Goal: Download file/media

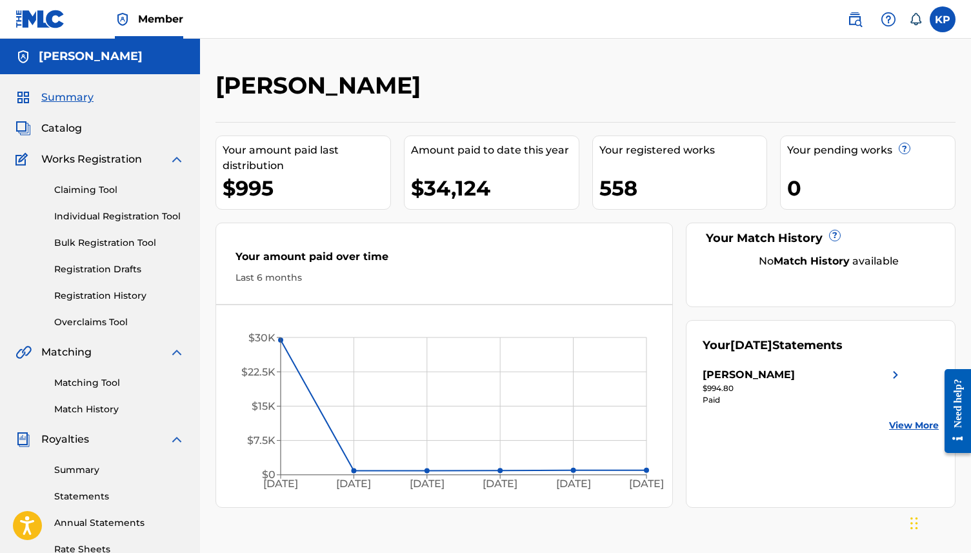
click at [67, 128] on span "Catalog" at bounding box center [61, 128] width 41 height 15
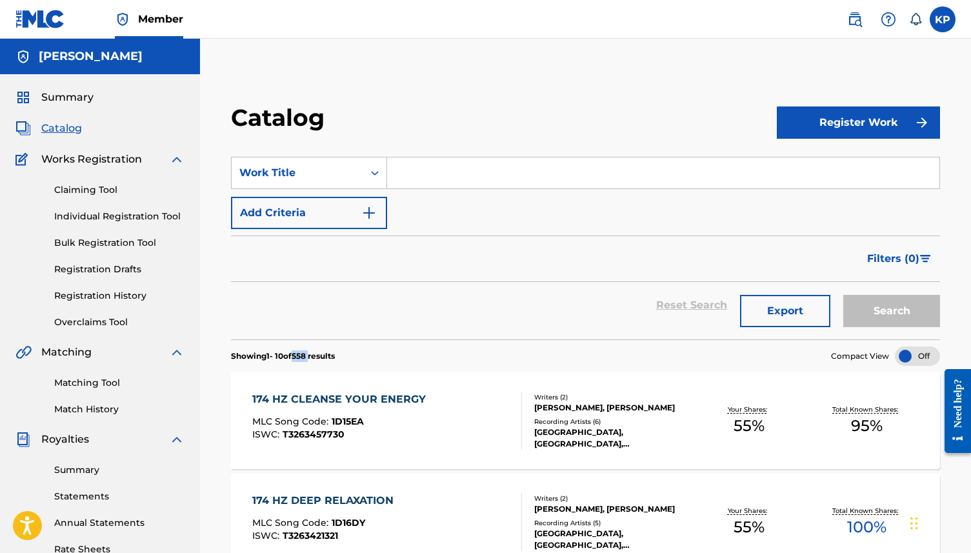
drag, startPoint x: 299, startPoint y: 357, endPoint x: 317, endPoint y: 357, distance: 18.7
click at [317, 357] on p "Showing 1 - 10 of 558 results" at bounding box center [283, 356] width 104 height 12
copy p "558"
click at [784, 317] on button "Export" at bounding box center [785, 311] width 90 height 32
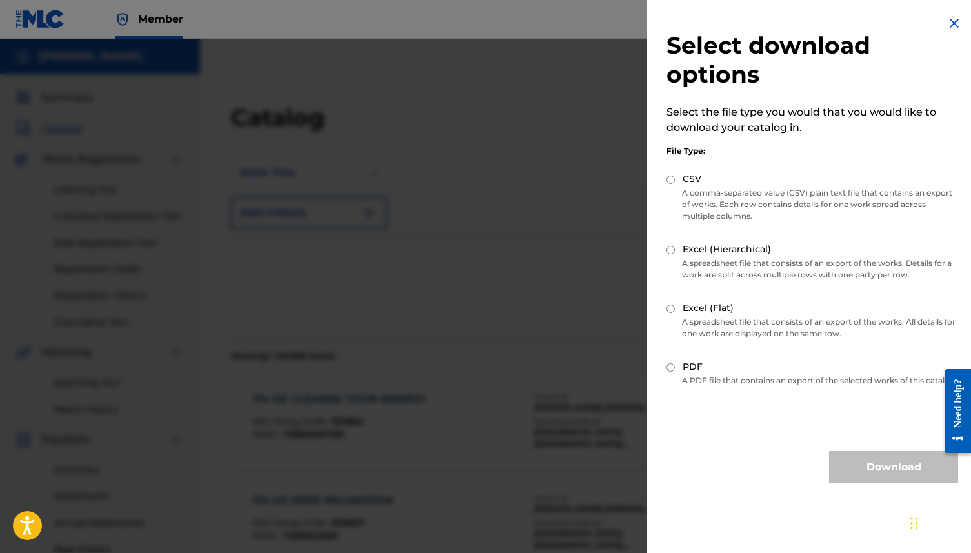
click at [709, 192] on p "A comma-separated value (CSV) plain text file that contains an export of works.…" at bounding box center [811, 204] width 291 height 35
click at [689, 177] on label "CSV" at bounding box center [691, 179] width 19 height 14
click at [675, 177] on input "CSV" at bounding box center [670, 179] width 8 height 8
radio input "true"
click at [856, 477] on button "Download" at bounding box center [893, 467] width 129 height 32
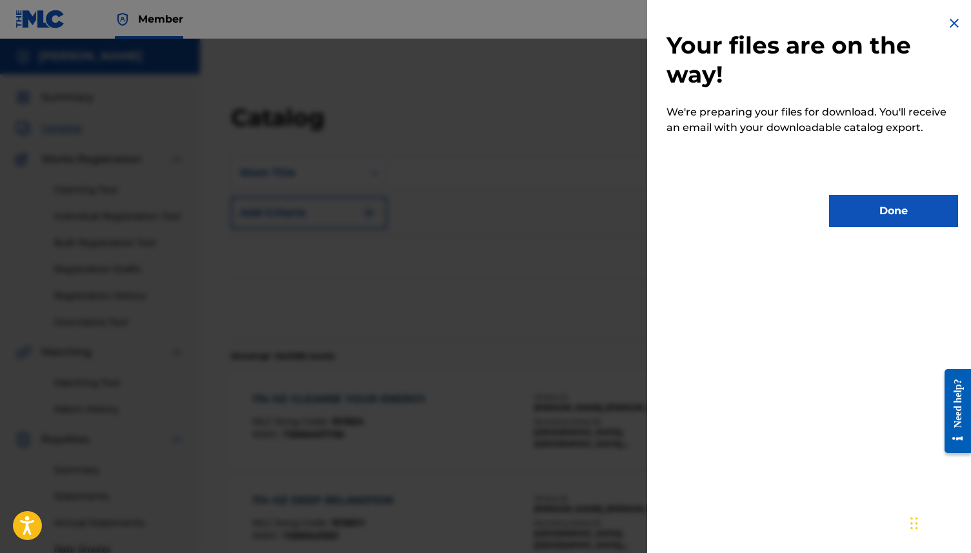
click at [399, 132] on div at bounding box center [485, 315] width 971 height 553
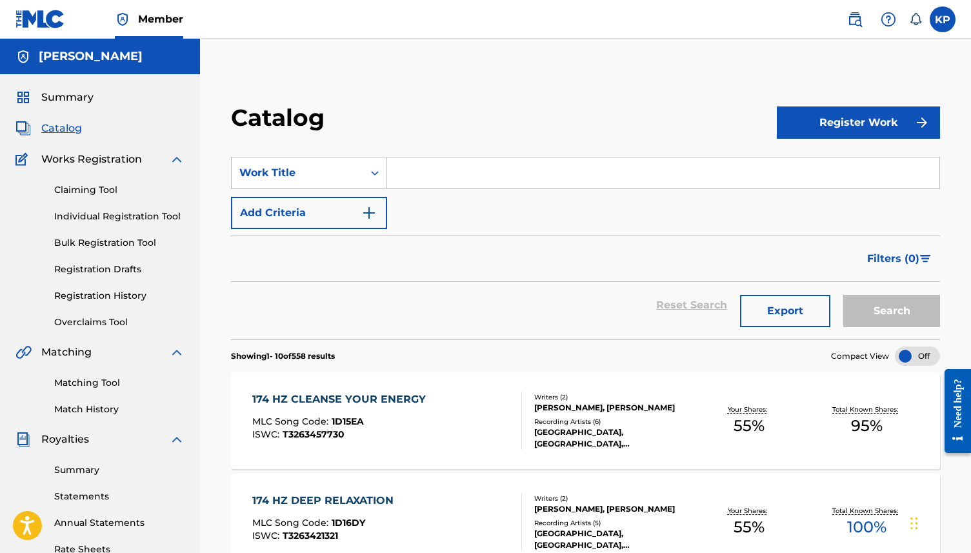
scroll to position [31, 0]
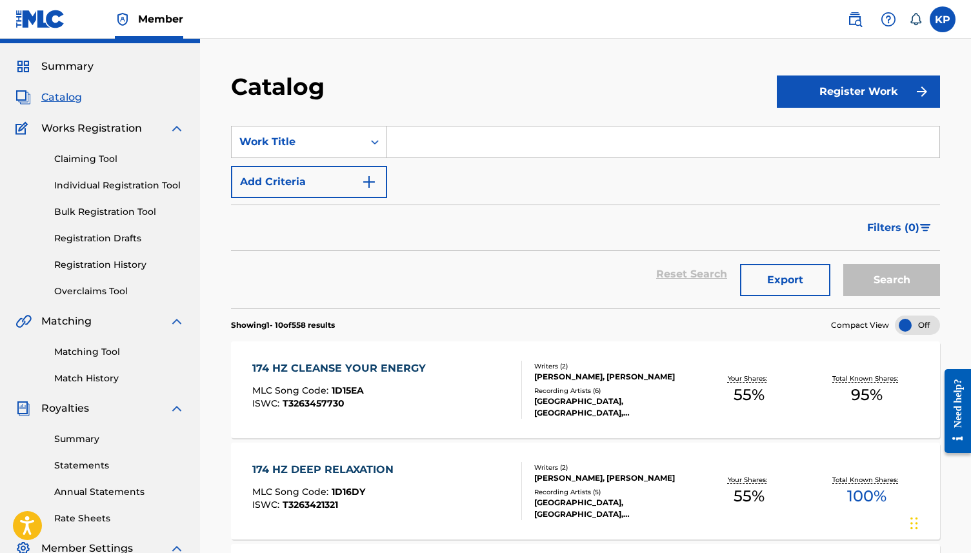
click at [533, 94] on div "Catalog" at bounding box center [504, 91] width 546 height 38
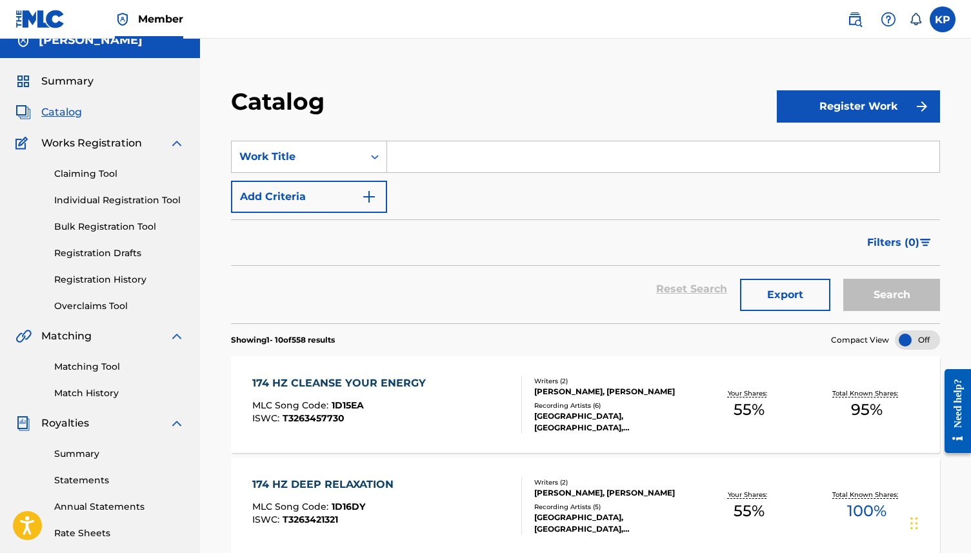
scroll to position [17, 0]
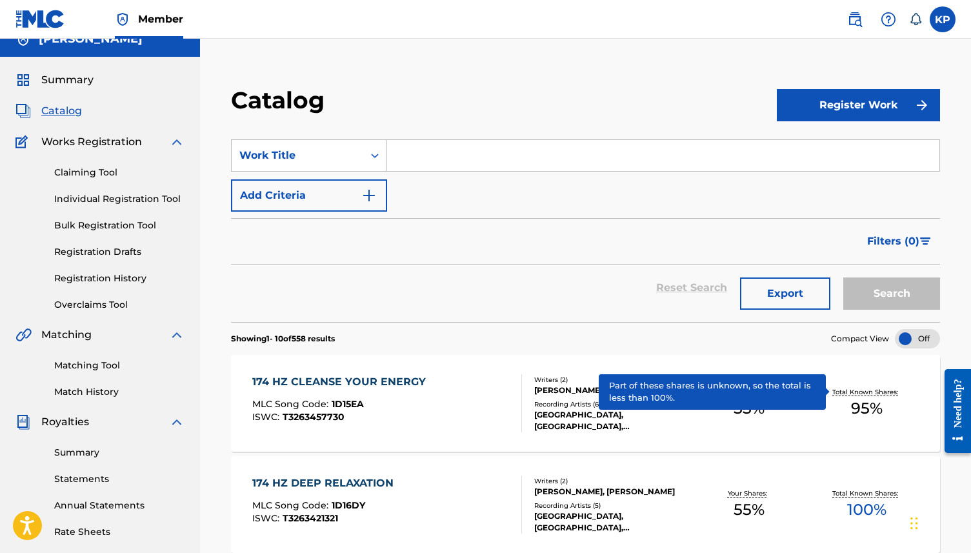
click at [832, 393] on p "Total Known Shares:" at bounding box center [866, 392] width 69 height 10
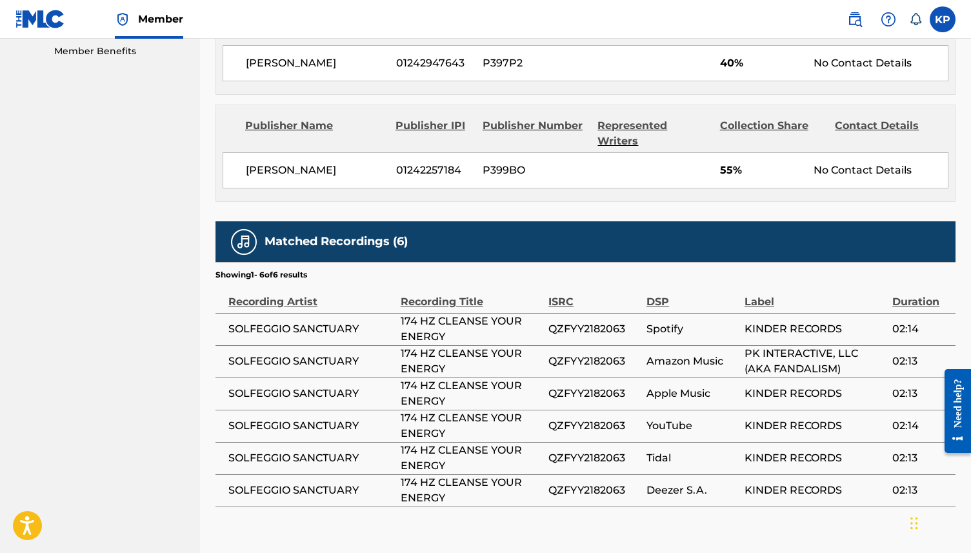
scroll to position [666, 0]
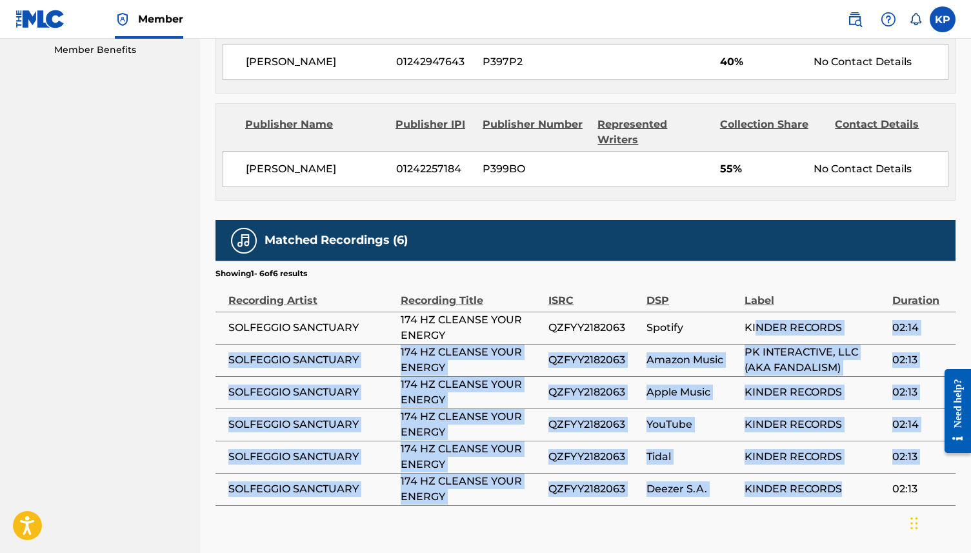
drag, startPoint x: 756, startPoint y: 300, endPoint x: 858, endPoint y: 461, distance: 191.1
click at [858, 461] on tbody "SOLFEGGIO SANCTUARY 174 HZ CLEANSE YOUR ENERGY QZFYY2182063 Spotify KINDER RECO…" at bounding box center [585, 407] width 740 height 193
click at [858, 481] on span "KINDER RECORDS" at bounding box center [814, 488] width 141 height 15
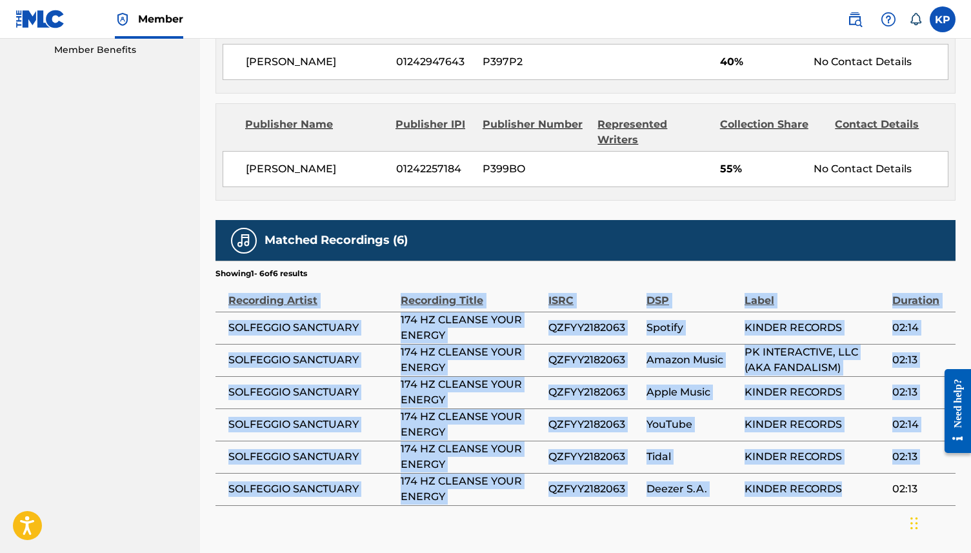
drag, startPoint x: 858, startPoint y: 462, endPoint x: 745, endPoint y: 235, distance: 252.9
click at [745, 235] on div "Matched Recordings (6) Showing 1 - 6 of 6 results Recording Artist Recording Ti…" at bounding box center [585, 363] width 740 height 286
click at [745, 261] on section "Showing 1 - 6 of 6 results" at bounding box center [585, 270] width 740 height 19
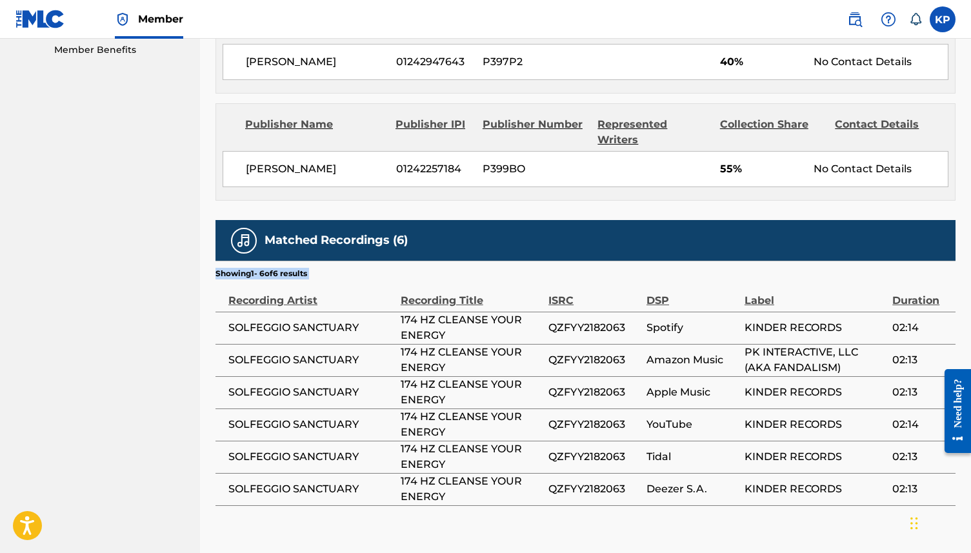
drag, startPoint x: 736, startPoint y: 233, endPoint x: 811, endPoint y: 473, distance: 251.3
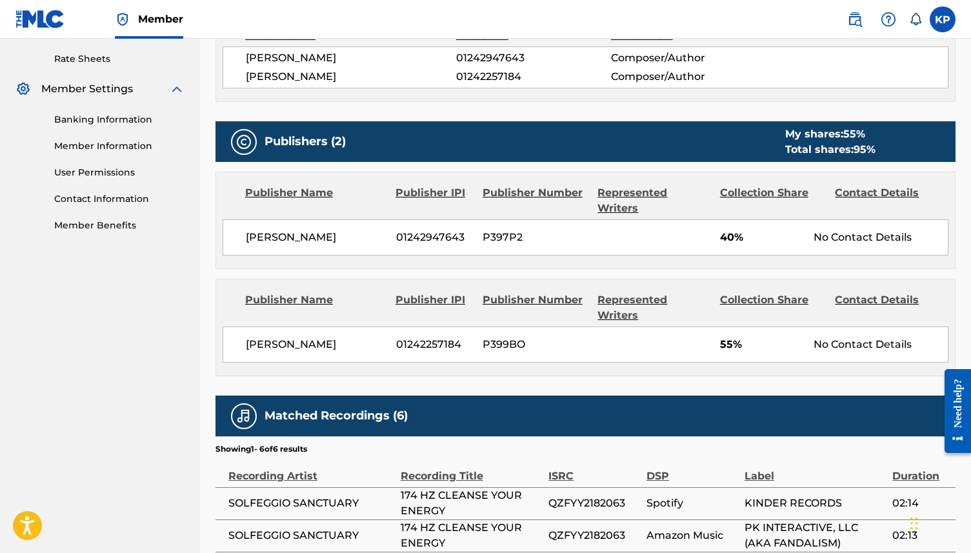
scroll to position [489, 0]
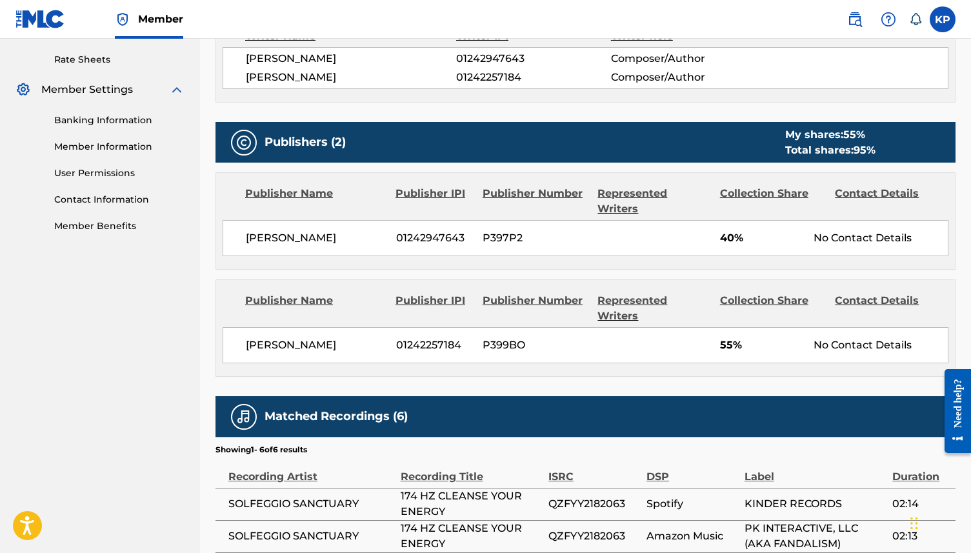
click at [735, 191] on div "Collection Share" at bounding box center [773, 201] width 106 height 31
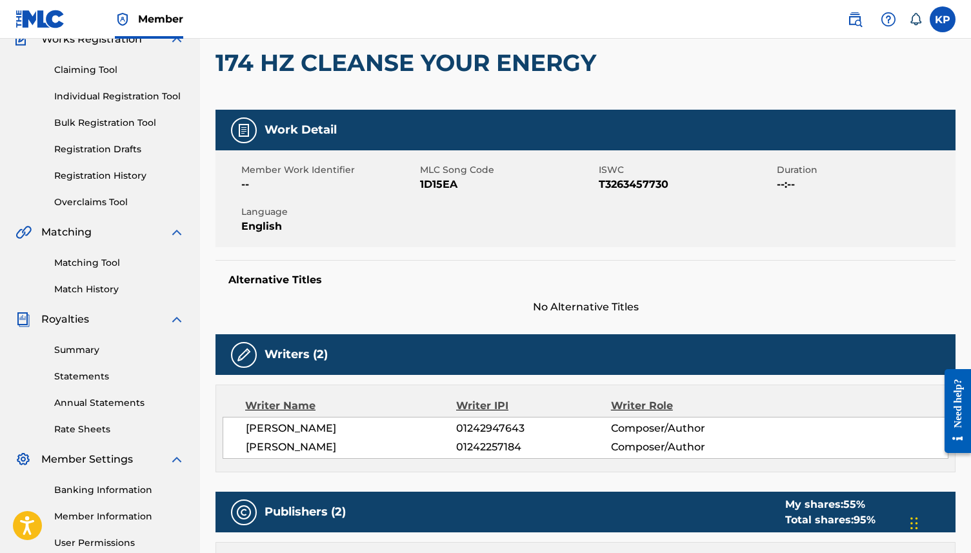
scroll to position [119, 0]
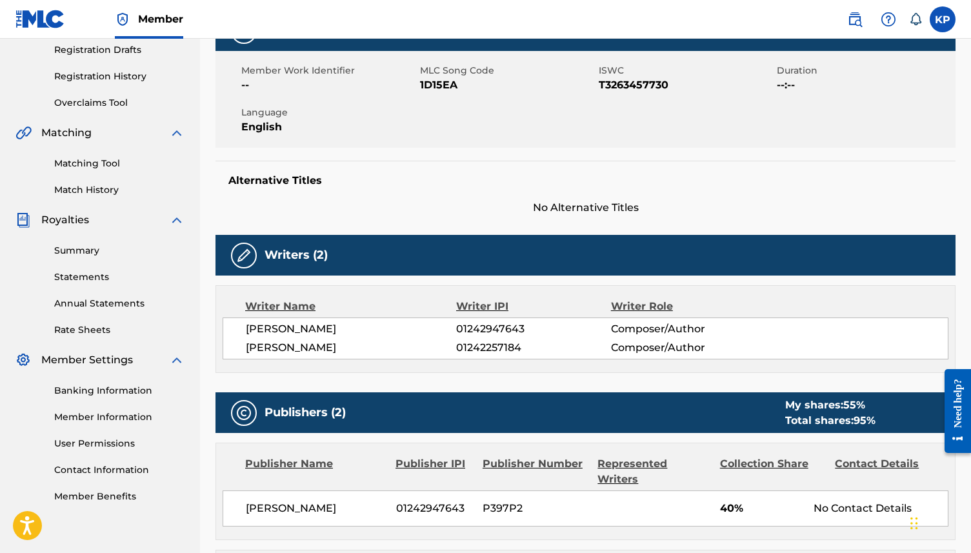
scroll to position [17, 0]
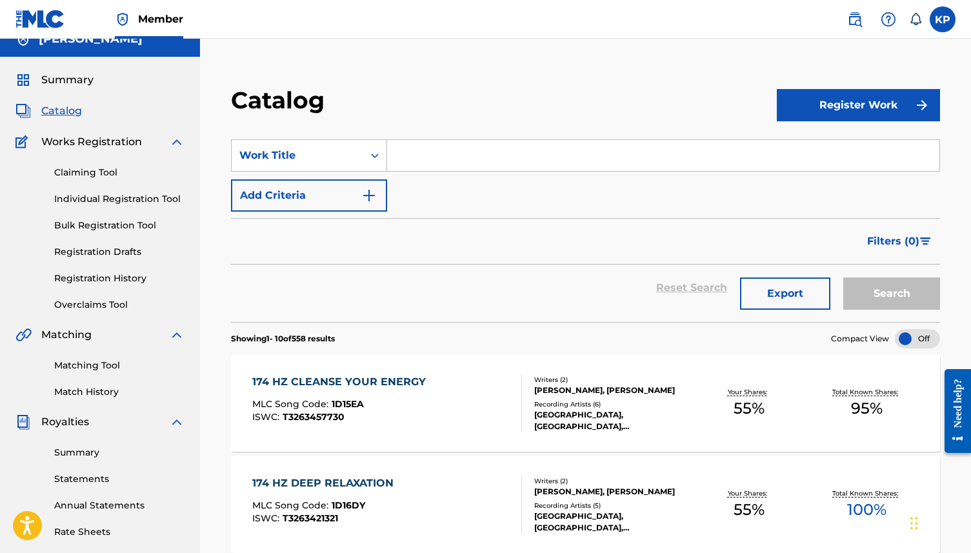
click at [794, 291] on button "Export" at bounding box center [785, 293] width 90 height 32
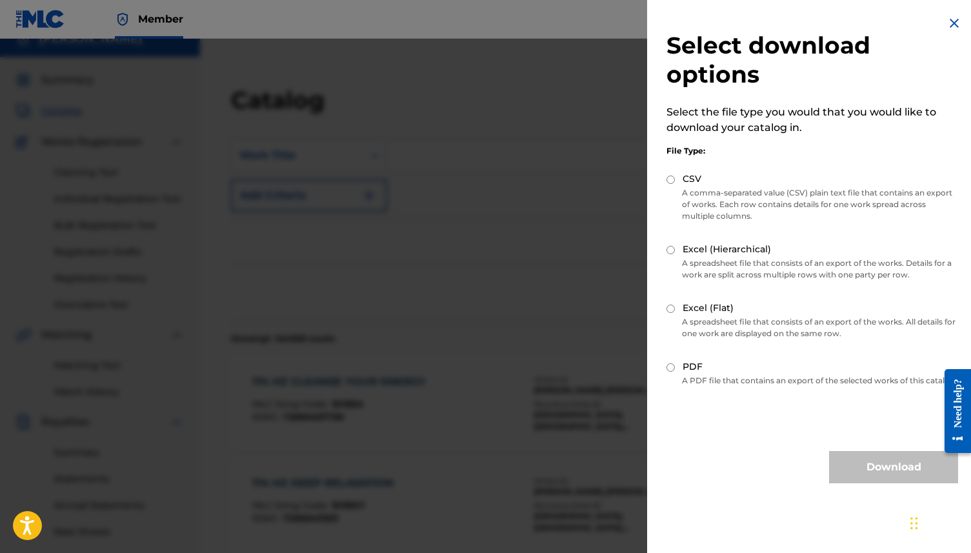
click at [689, 365] on label "PDF" at bounding box center [692, 367] width 20 height 14
click at [675, 365] on input "PDF" at bounding box center [670, 367] width 8 height 8
radio input "true"
click at [869, 475] on button "Download" at bounding box center [893, 467] width 129 height 32
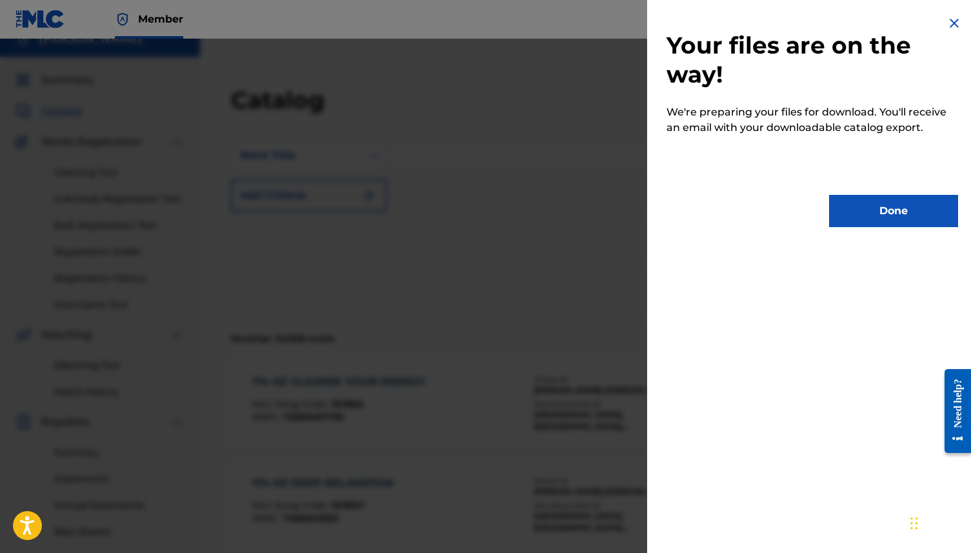
click at [949, 27] on img at bounding box center [953, 22] width 15 height 15
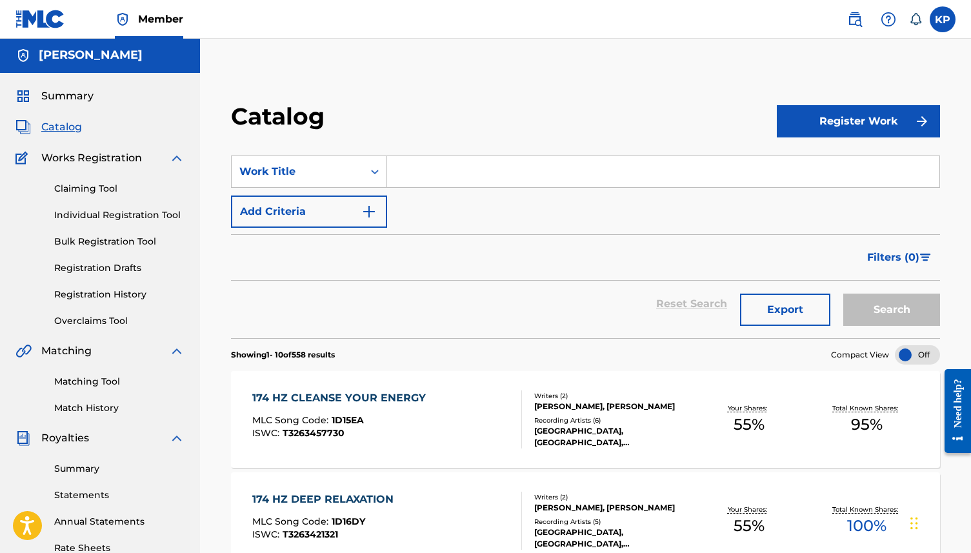
scroll to position [0, 0]
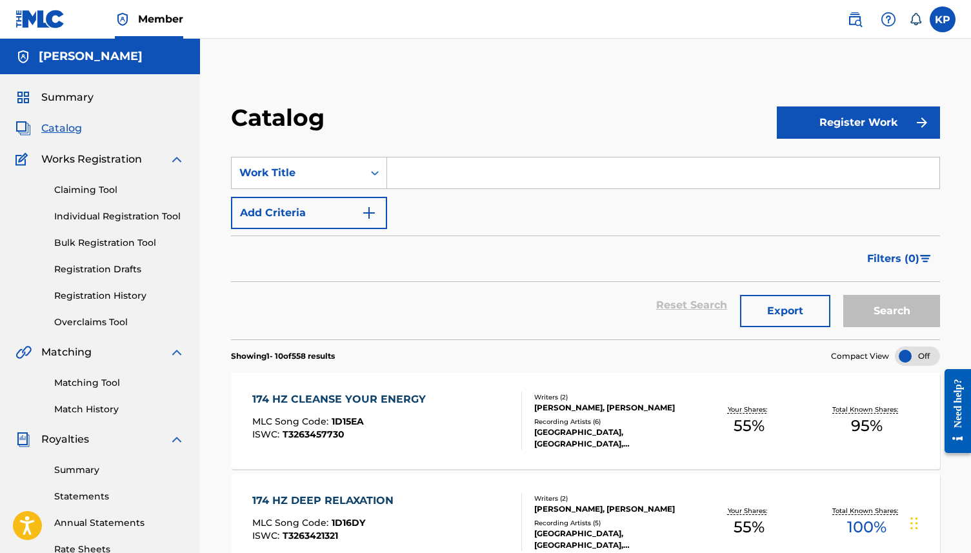
click at [112, 244] on link "Bulk Registration Tool" at bounding box center [119, 243] width 130 height 14
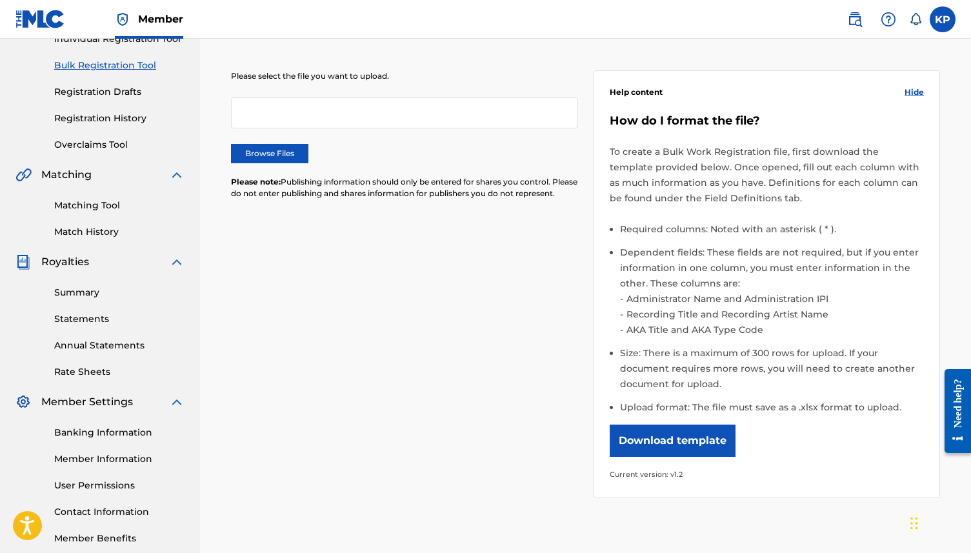
scroll to position [191, 0]
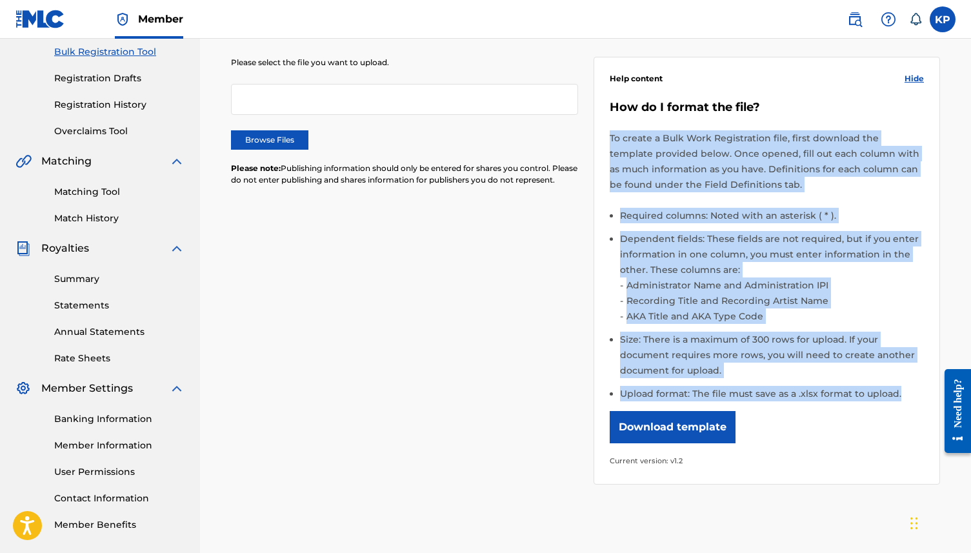
drag, startPoint x: 901, startPoint y: 388, endPoint x: 612, endPoint y: 124, distance: 391.6
click at [612, 124] on div "How do I format the file? To create a Bulk Work Registration file, first downlo…" at bounding box center [766, 284] width 315 height 368
copy div "To create a Bulk Work Registration file, first download the template provided b…"
click at [686, 426] on button "Download template" at bounding box center [672, 427] width 126 height 32
